Goal: Information Seeking & Learning: Check status

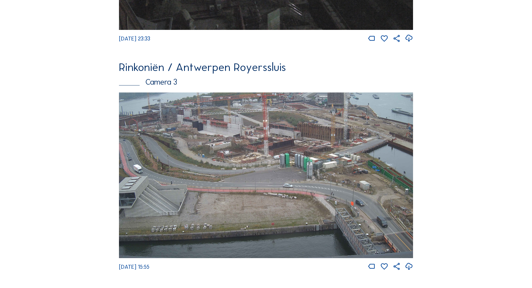
scroll to position [734, 0]
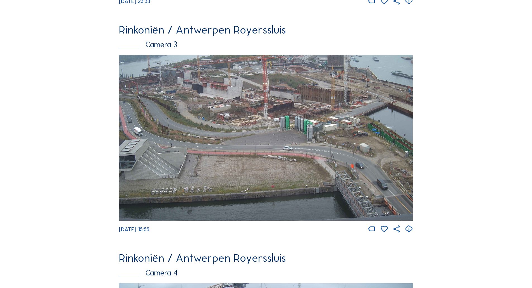
click at [207, 144] on img at bounding box center [266, 138] width 294 height 166
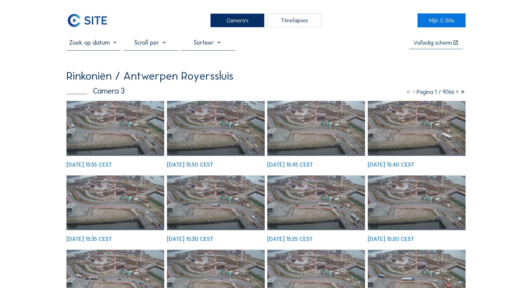
click at [82, 125] on img at bounding box center [116, 128] width 98 height 55
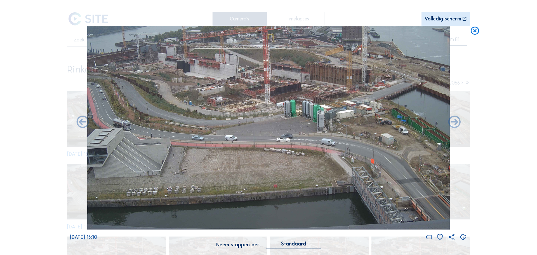
click at [179, 74] on img at bounding box center [268, 128] width 362 height 204
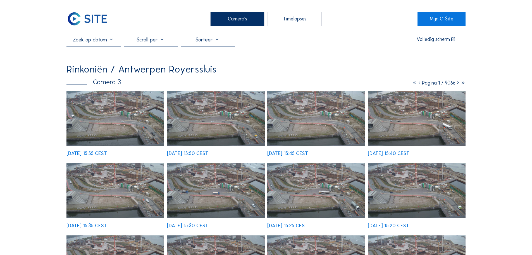
click at [92, 19] on img at bounding box center [88, 19] width 42 height 14
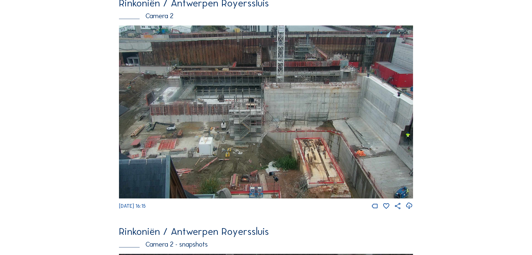
scroll to position [56, 0]
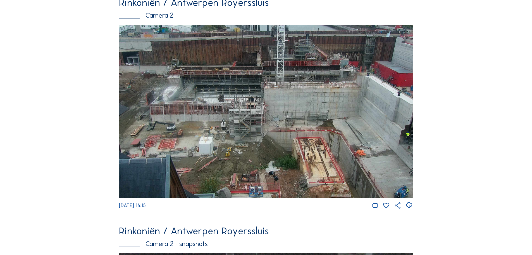
click at [174, 129] on img at bounding box center [266, 111] width 294 height 173
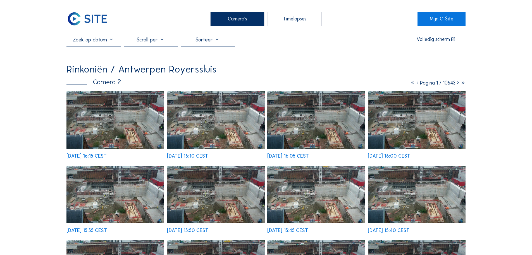
click at [136, 118] on img at bounding box center [116, 119] width 98 height 57
click at [95, 39] on input "text" at bounding box center [94, 39] width 54 height 7
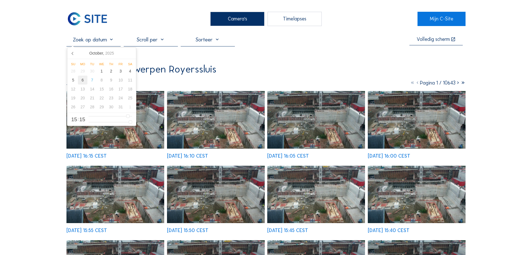
click at [82, 81] on div "6" at bounding box center [83, 79] width 10 height 9
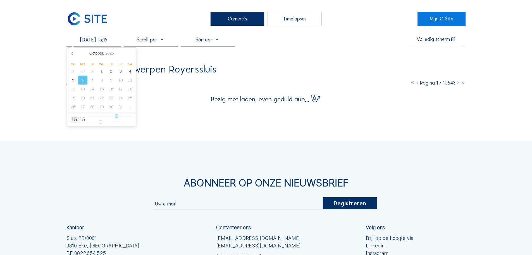
type input "[DATE] 09:15"
type input "9"
type input "[DATE] 08:15"
type input "8"
type input "[DATE] 07:15"
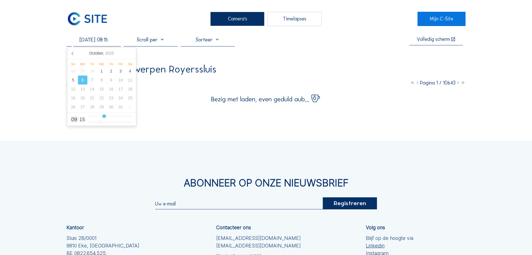
type input "7"
type input "[DATE] 06:15"
type input "6"
type input "[DATE] 07:15"
type input "7"
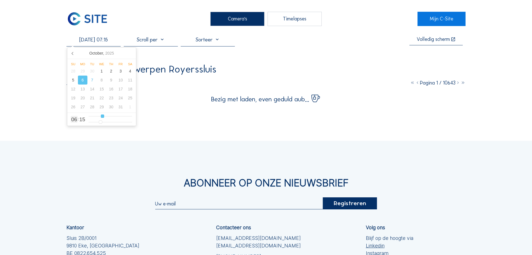
type input "[DATE] 08:15"
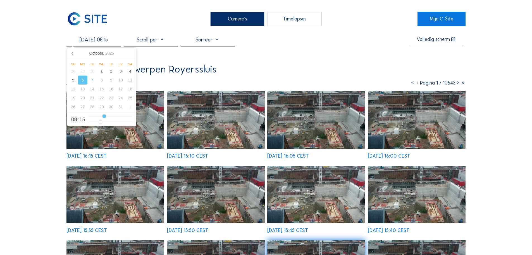
drag, startPoint x: 106, startPoint y: 118, endPoint x: 103, endPoint y: 119, distance: 3.0
type input "8"
click at [103, 118] on input "range" at bounding box center [111, 116] width 44 height 5
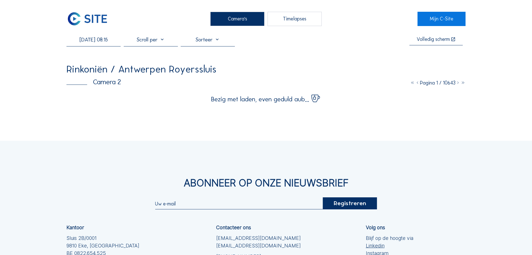
click at [127, 126] on div "Camera's Timelapses Mijn C-Site [DATE] 08:15 Volledig [PERSON_NAME] Rinkoniën /…" at bounding box center [266, 171] width 532 height 342
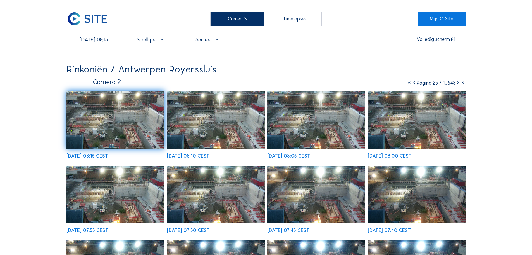
click at [98, 126] on img at bounding box center [116, 119] width 98 height 57
